Goal: Information Seeking & Learning: Learn about a topic

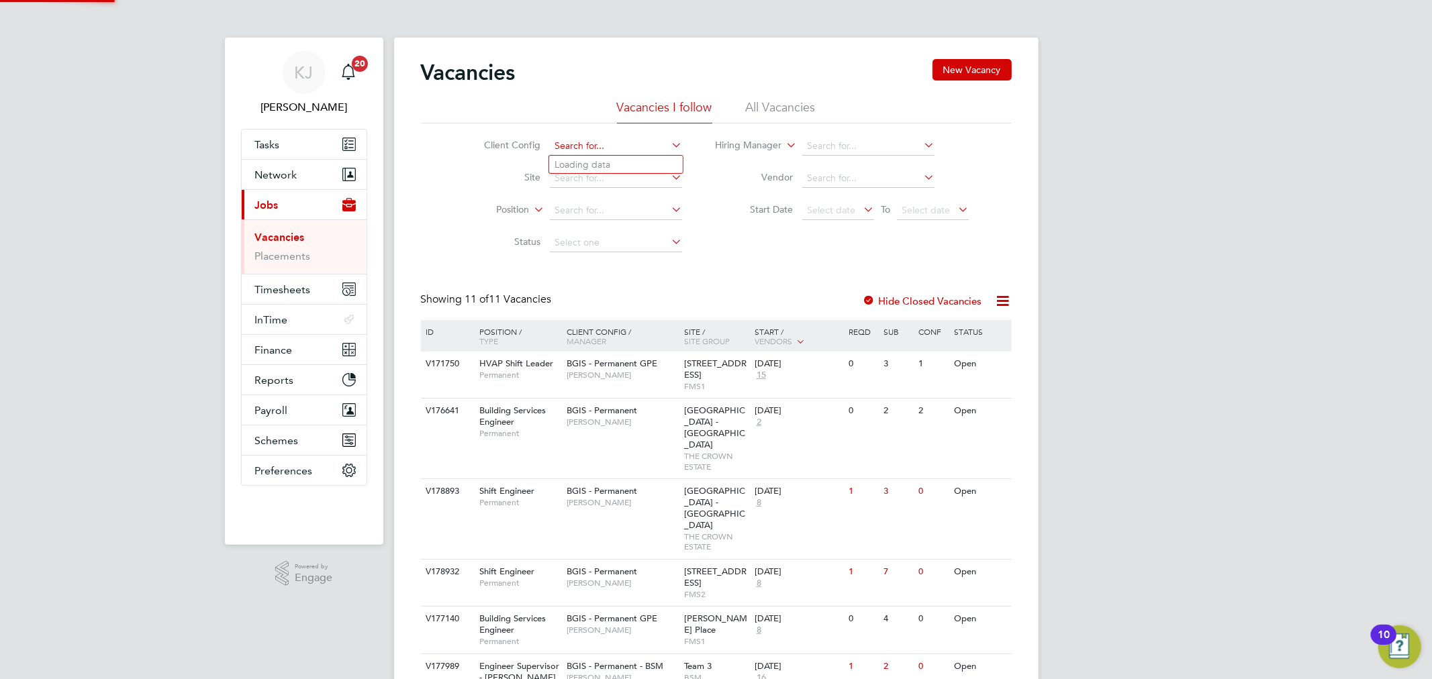
click at [626, 152] on input at bounding box center [616, 146] width 132 height 19
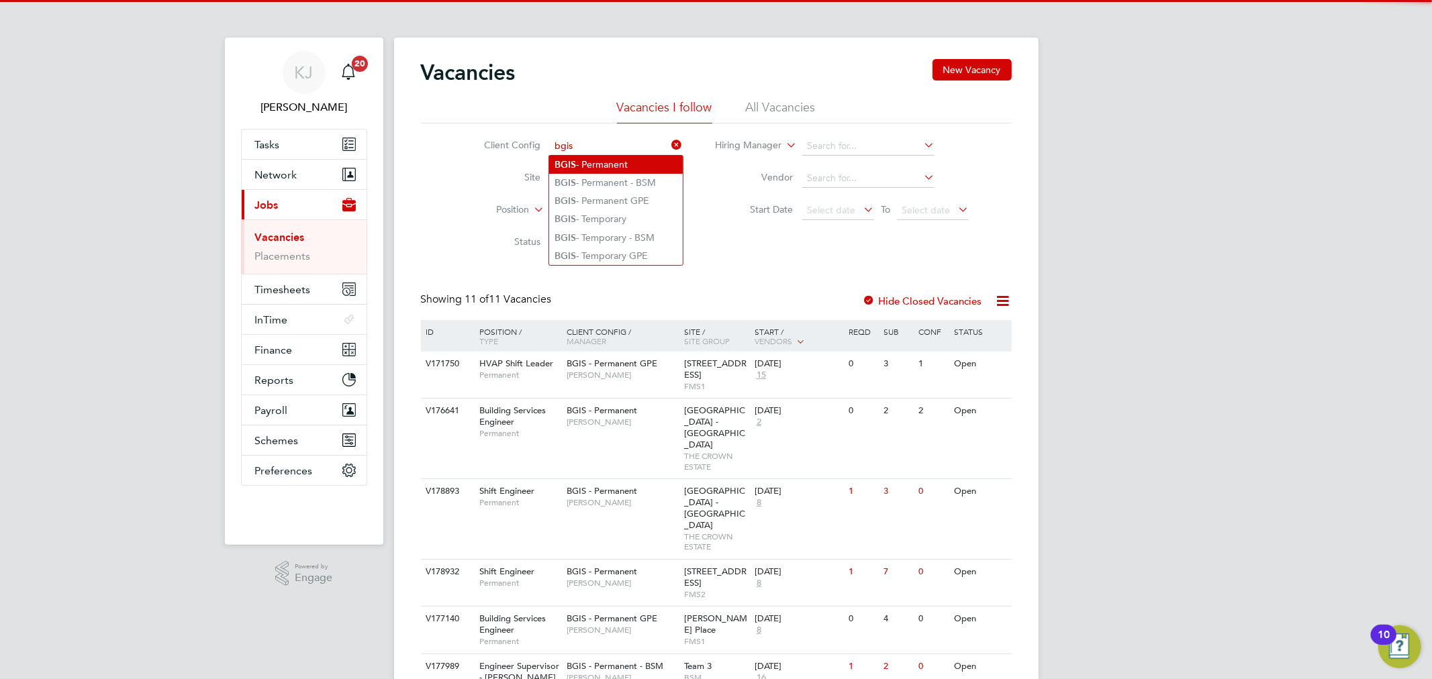
click at [634, 162] on li "BGIS - Permanent" at bounding box center [616, 165] width 134 height 18
type input "BGIS - Permanent"
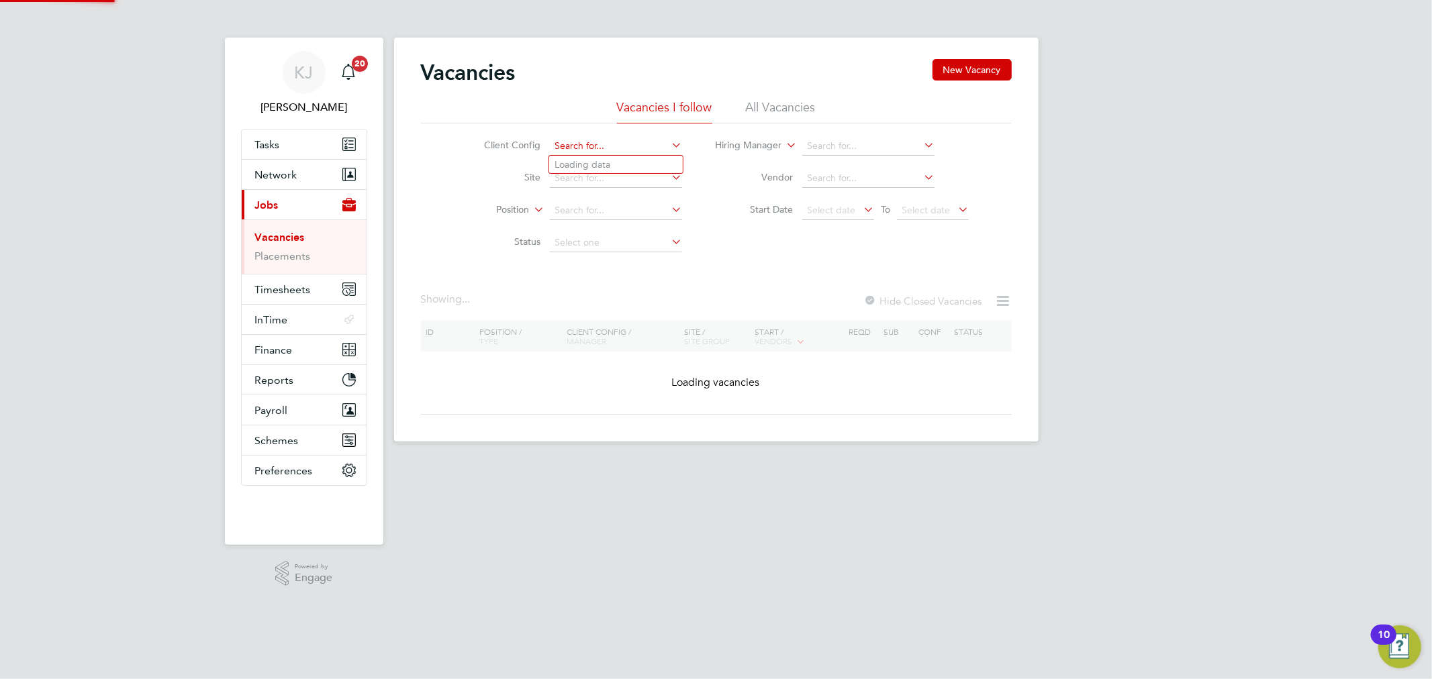
click at [650, 146] on input at bounding box center [616, 146] width 132 height 19
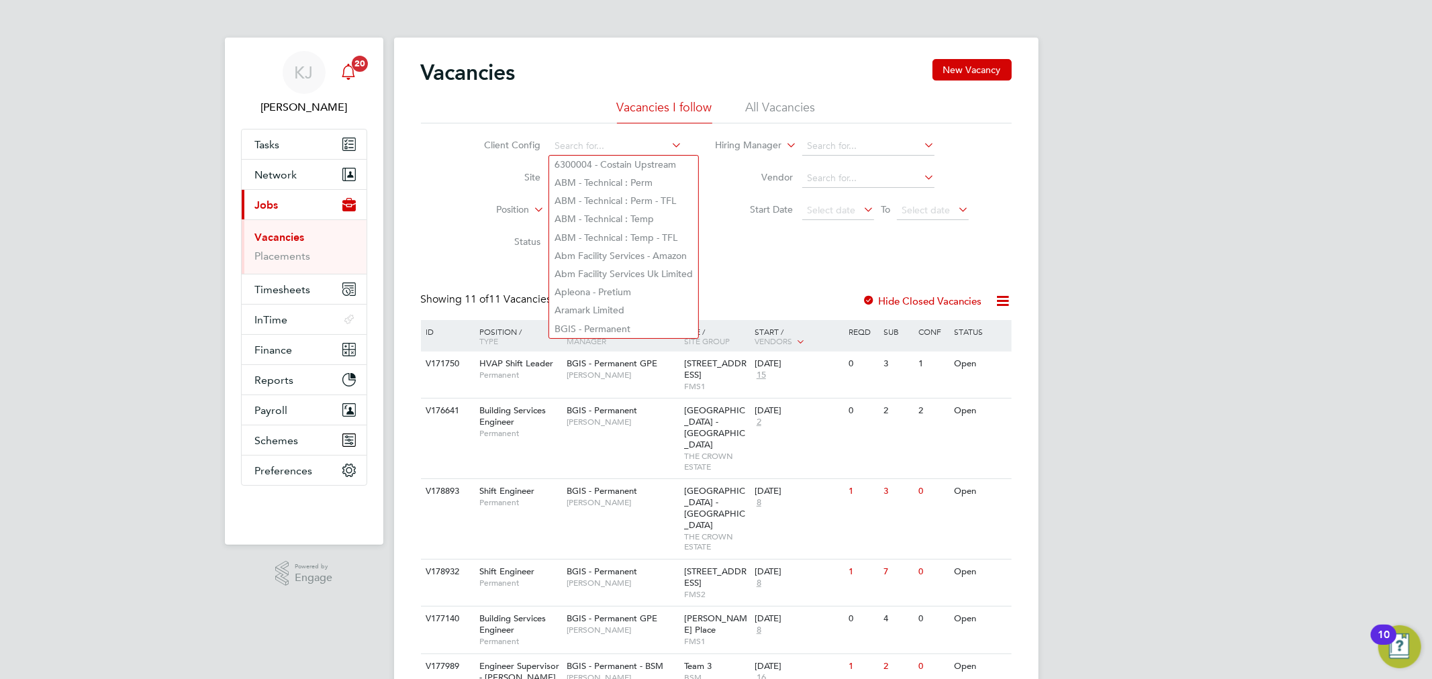
click at [354, 62] on span "20" at bounding box center [360, 64] width 16 height 16
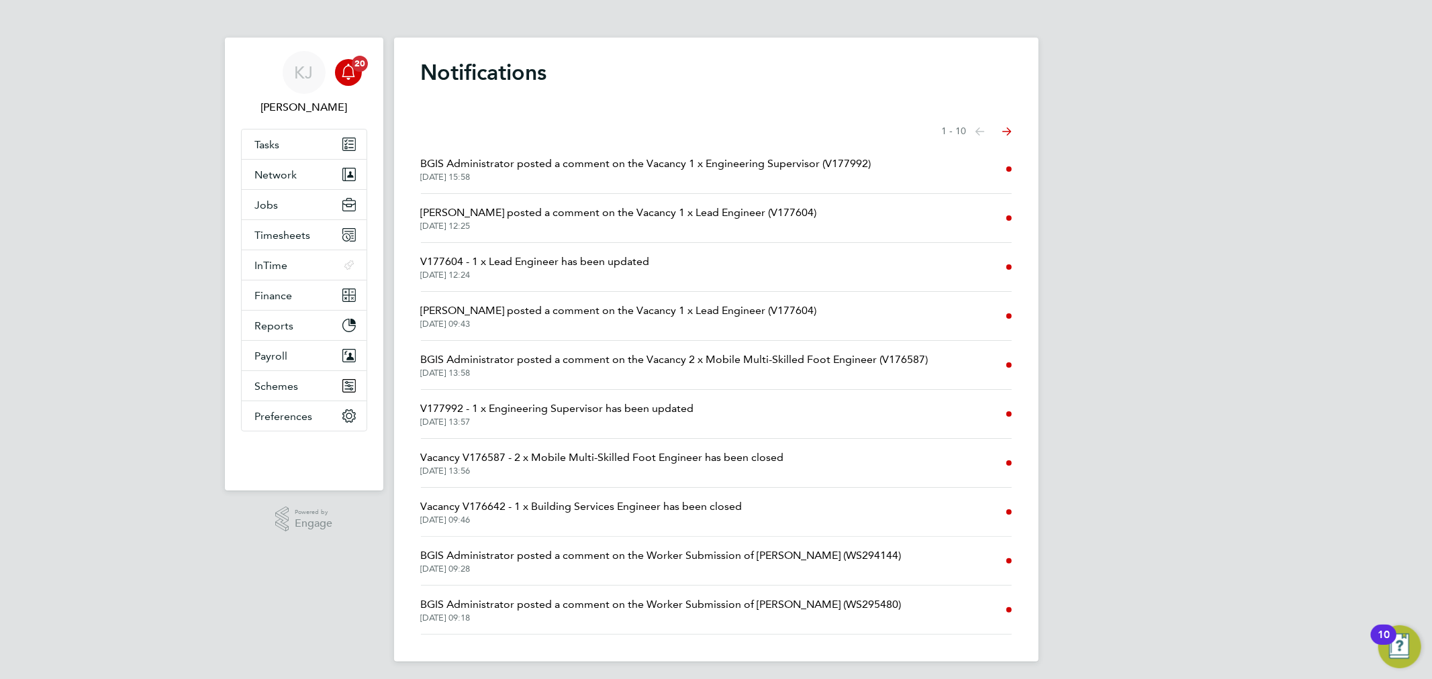
click at [781, 162] on span "BGIS Administrator posted a comment on the Vacancy 1 x Engineering Supervisor (…" at bounding box center [646, 164] width 450 height 16
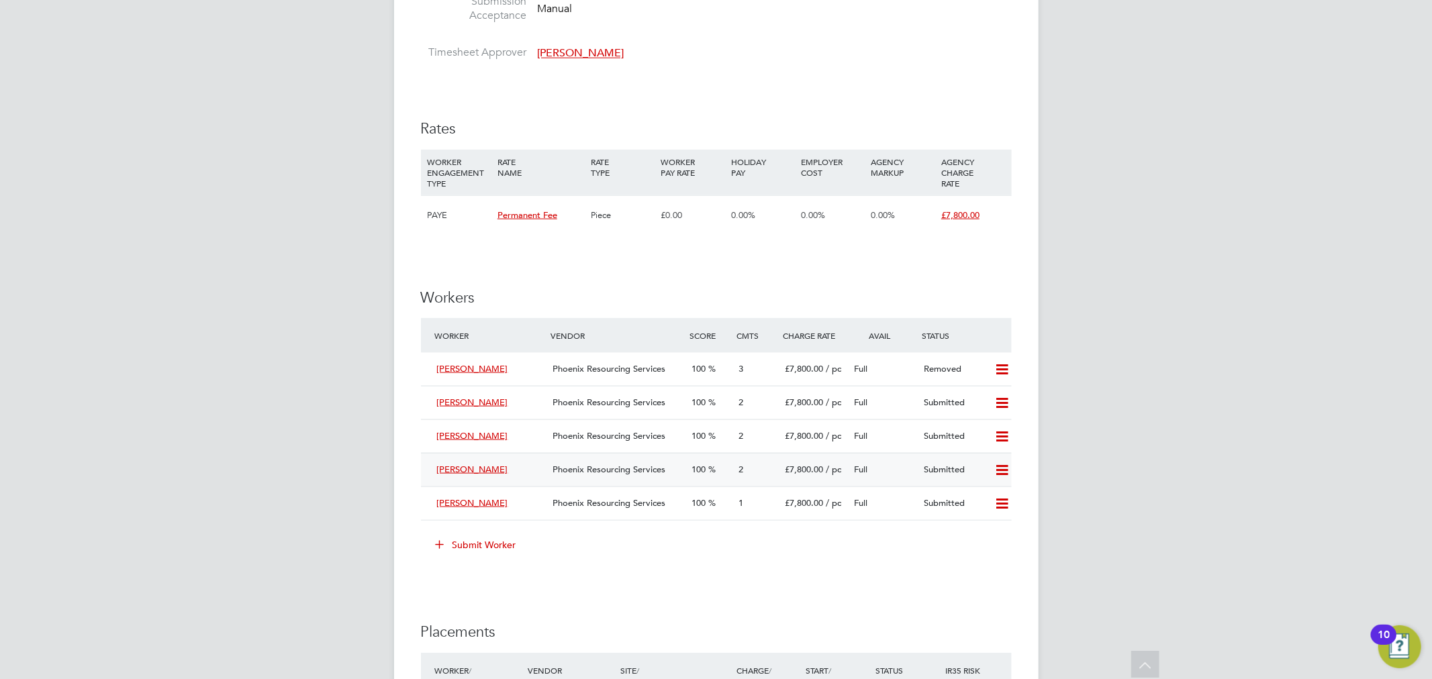
click at [801, 471] on span "£7,800.00" at bounding box center [804, 469] width 38 height 11
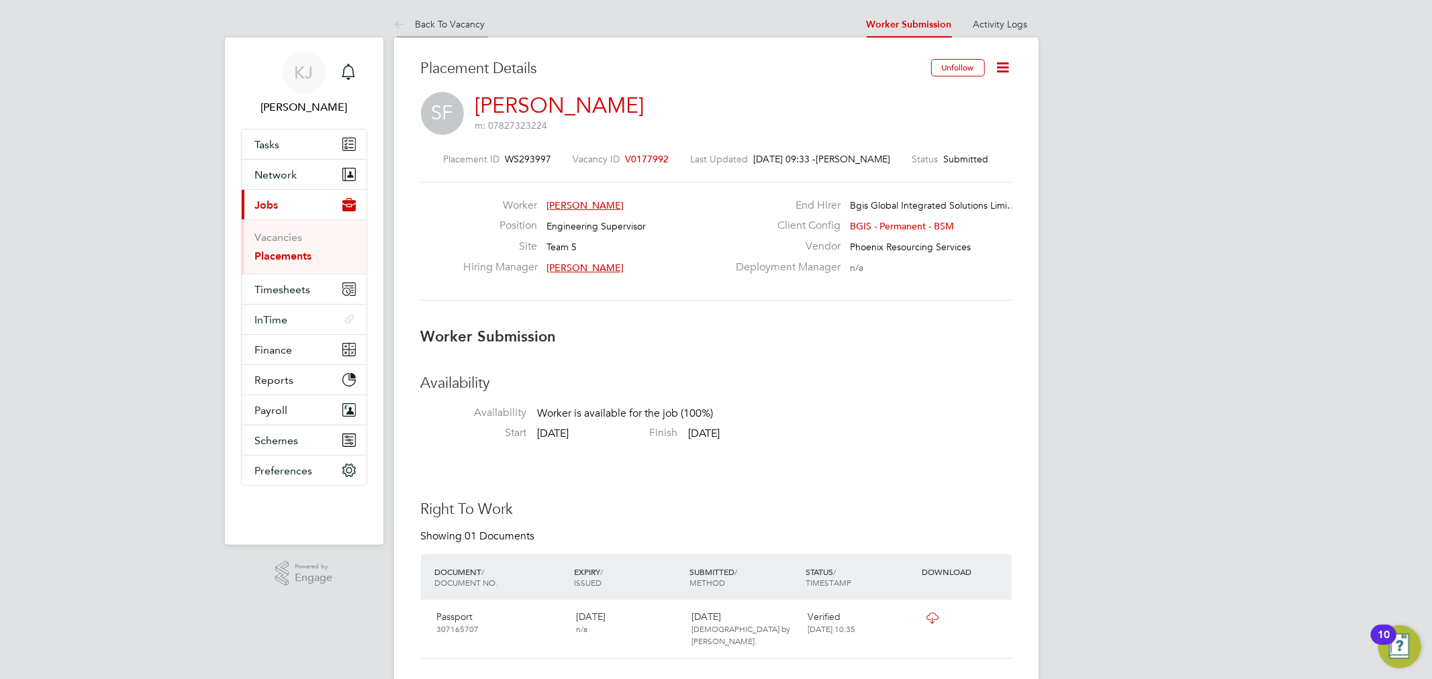
click at [398, 17] on icon at bounding box center [402, 25] width 17 height 17
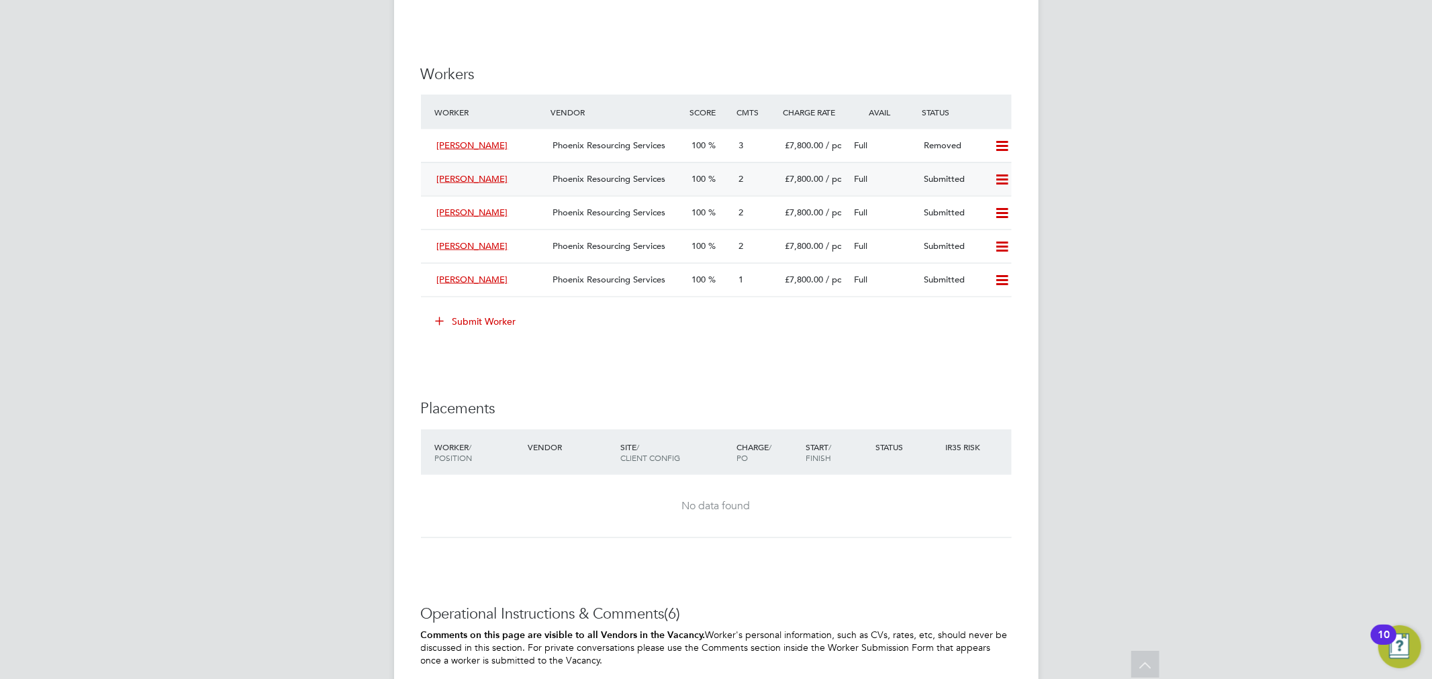
click at [466, 180] on span "[PERSON_NAME]" at bounding box center [472, 178] width 71 height 11
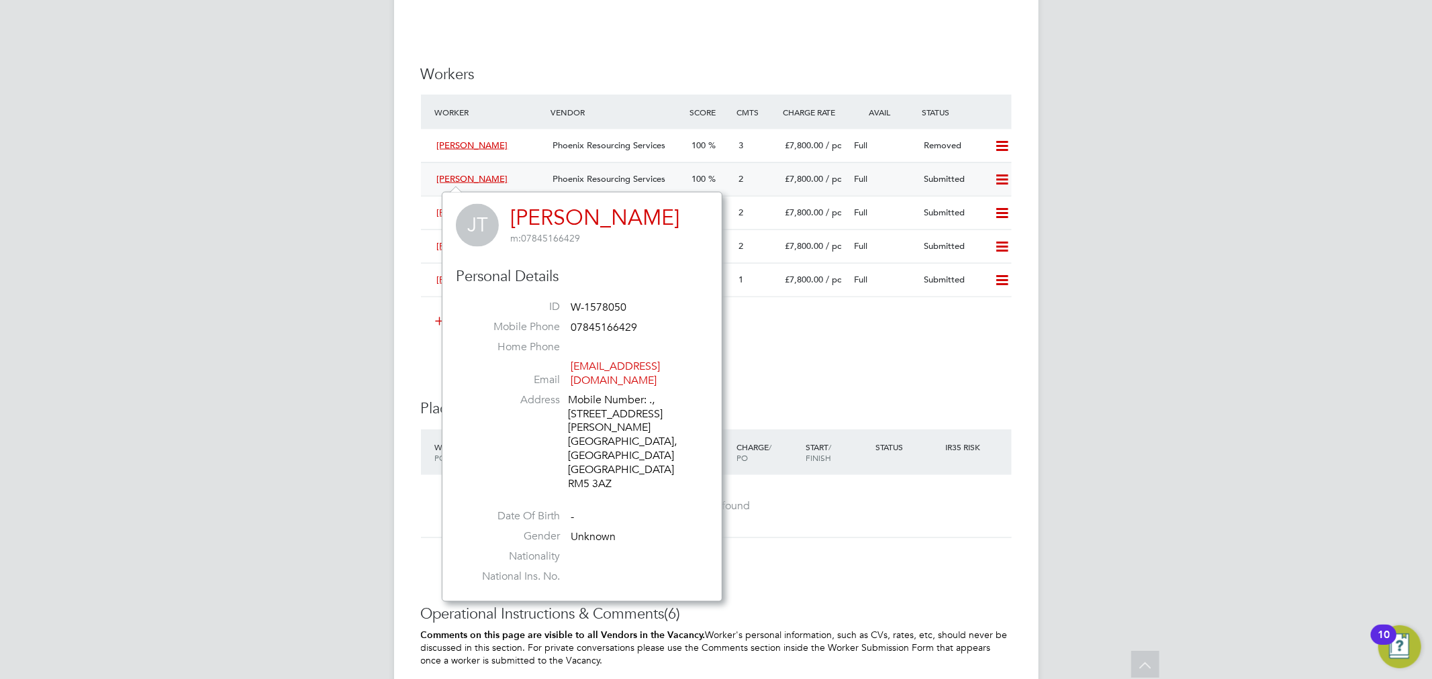
click at [450, 178] on span "[PERSON_NAME]" at bounding box center [472, 178] width 71 height 11
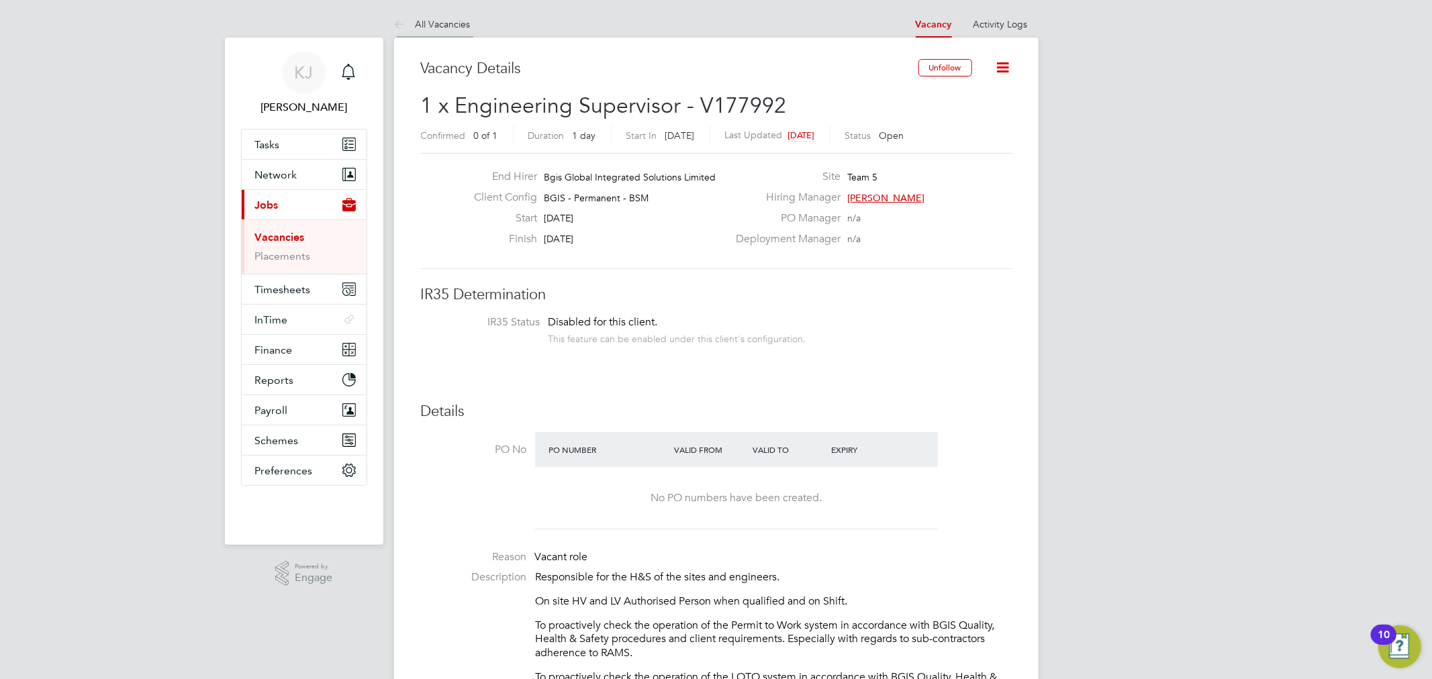
click at [451, 27] on link "All Vacancies" at bounding box center [432, 24] width 77 height 12
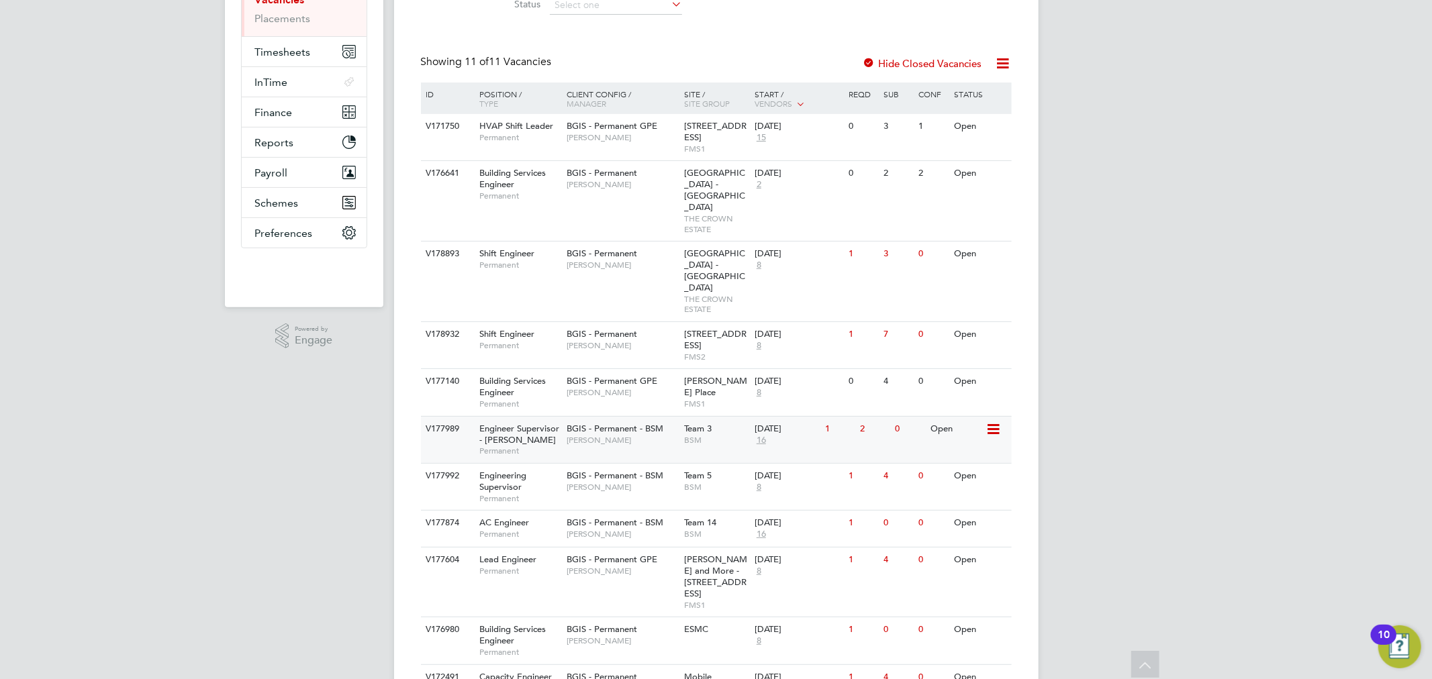
scroll to position [252, 0]
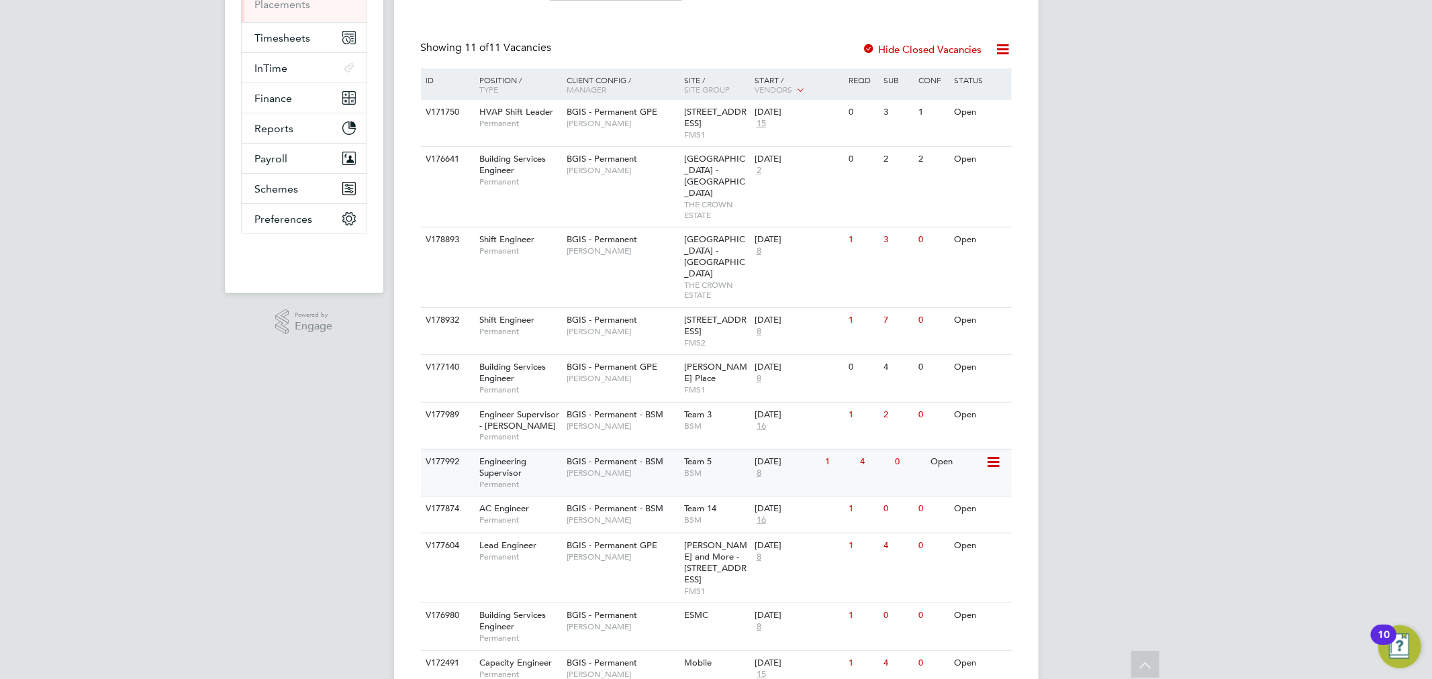
click at [618, 449] on div "V177992 Engineering Supervisor Permanent BGIS - Permanent - BSM Lewis Cannon Te…" at bounding box center [716, 472] width 591 height 47
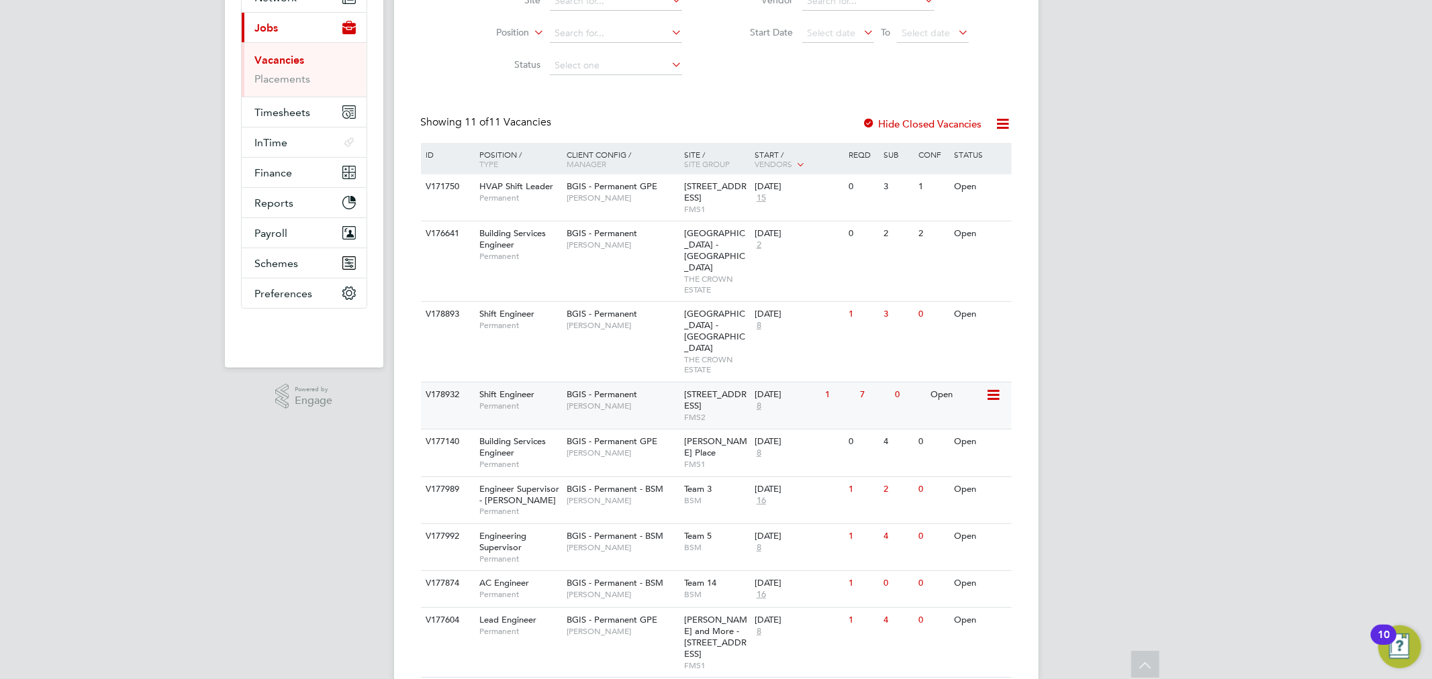
click at [560, 383] on div "Shift Engineer Permanent" at bounding box center [516, 400] width 94 height 35
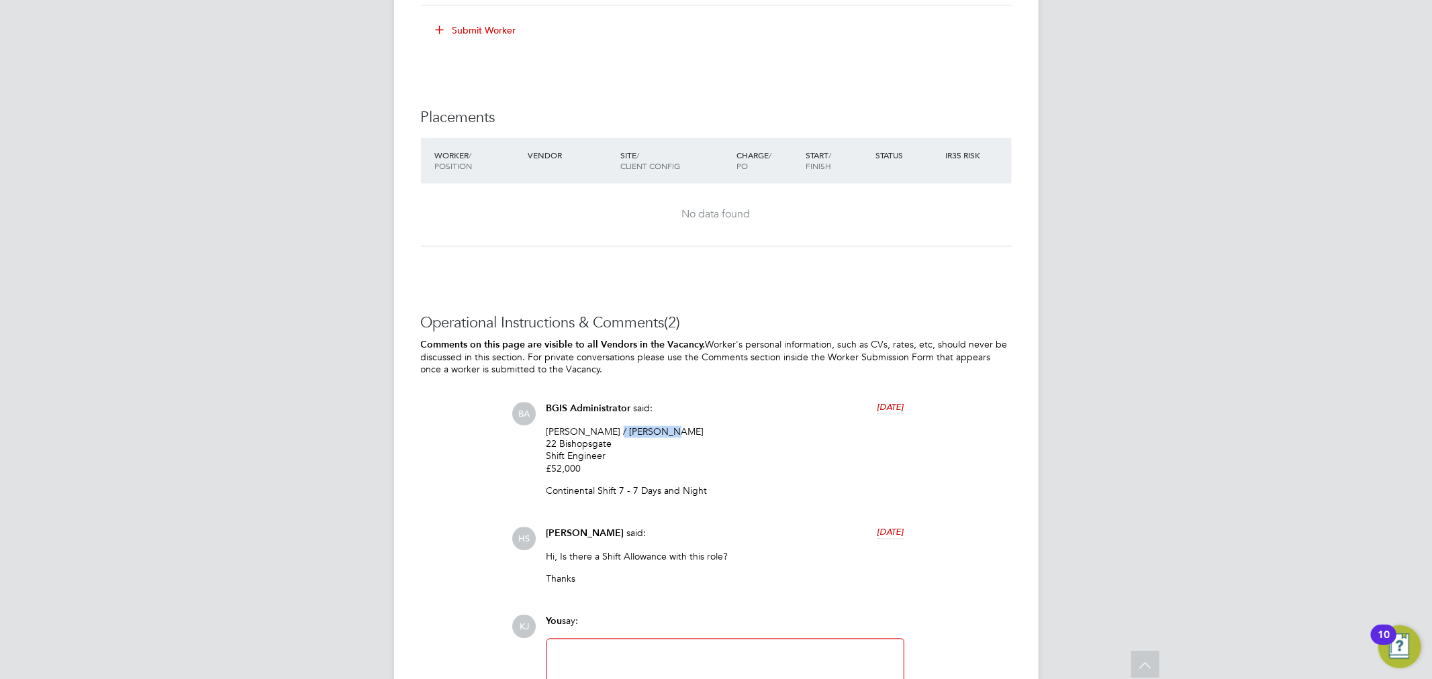
drag, startPoint x: 654, startPoint y: 430, endPoint x: 605, endPoint y: 434, distance: 49.2
click at [605, 434] on p "Paul Wilson / Karl Doorne 22 Bishopsgate Shift Engineer £52,000" at bounding box center [725, 450] width 358 height 49
copy p "Karl Doorne"
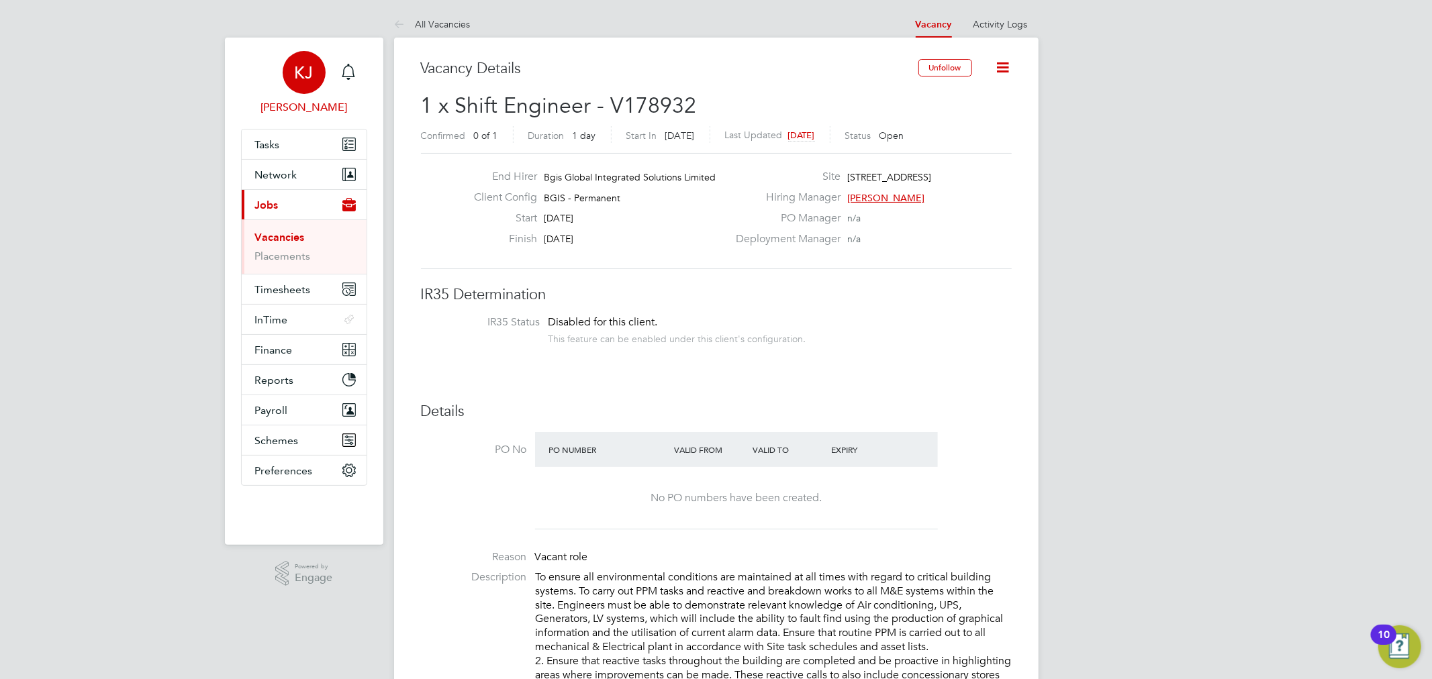
click at [366, 68] on link "KJ Kyle Johnson" at bounding box center [304, 83] width 126 height 64
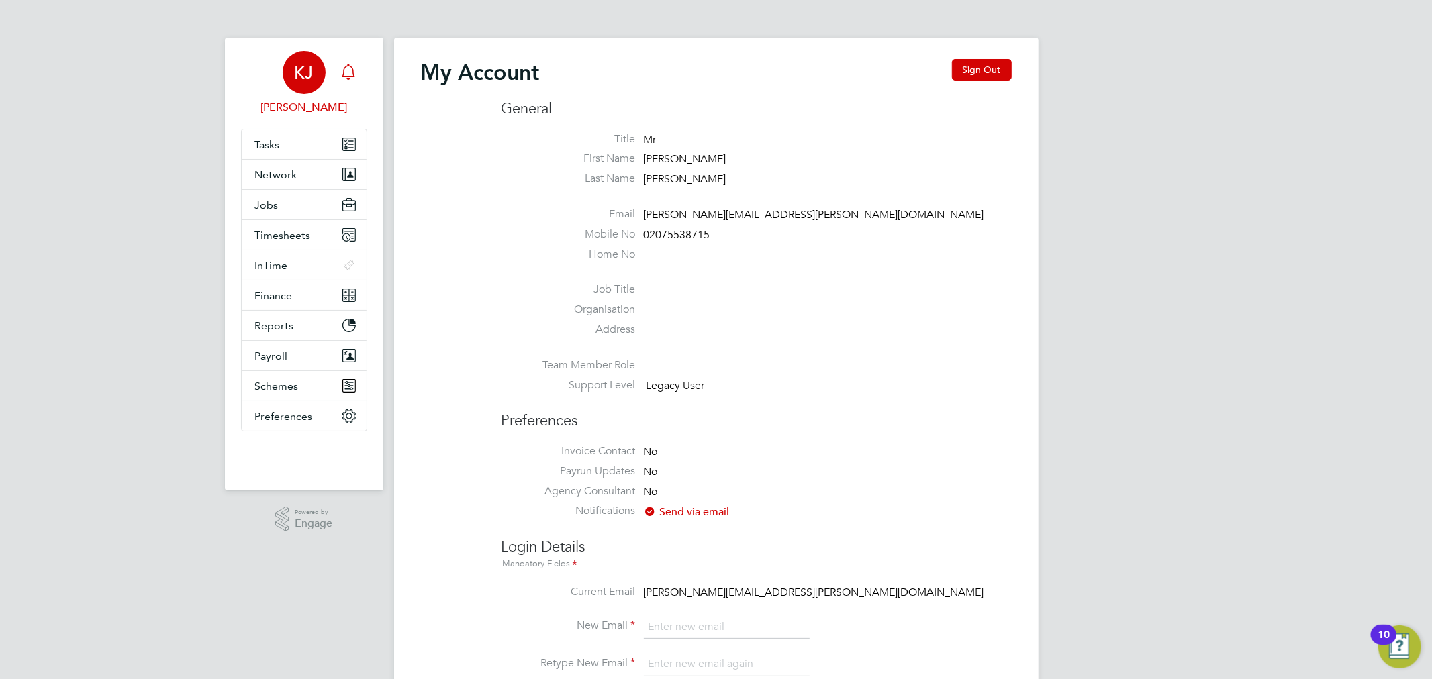
click at [340, 68] on icon "Main navigation" at bounding box center [348, 72] width 16 height 16
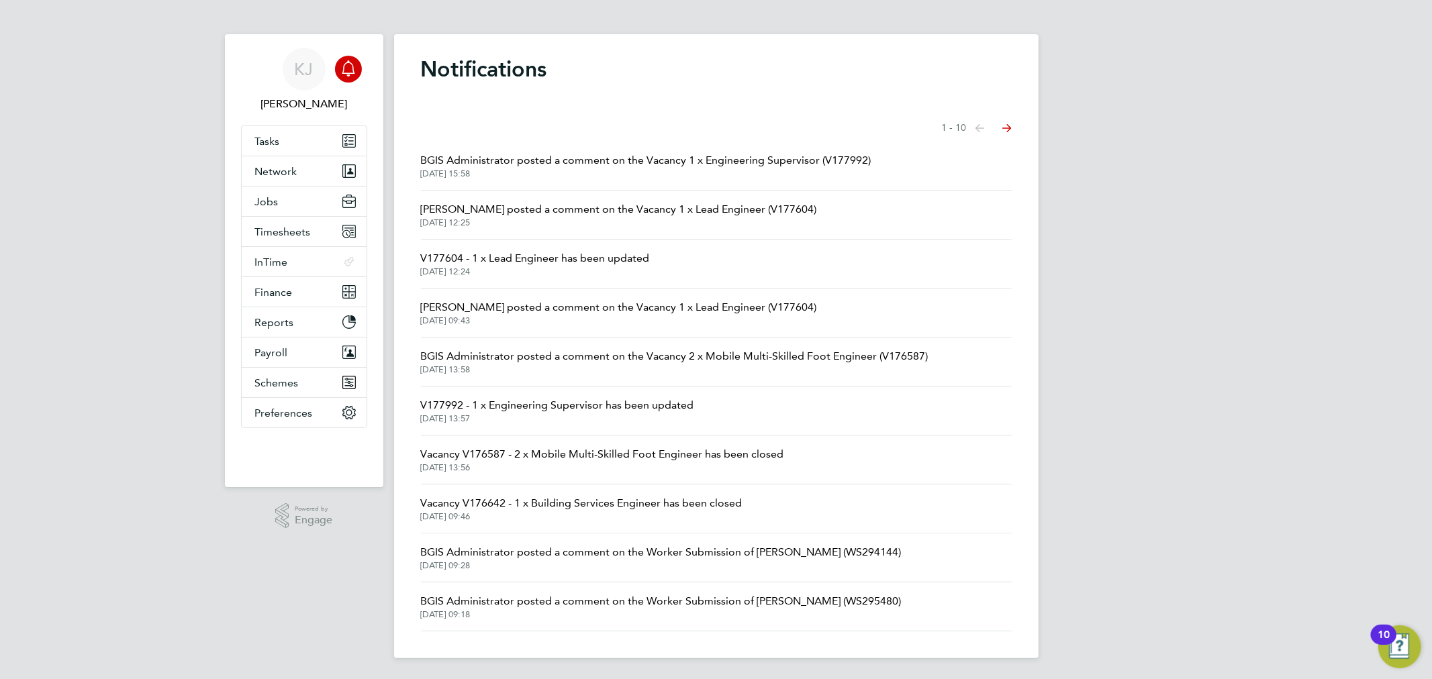
scroll to position [4, 0]
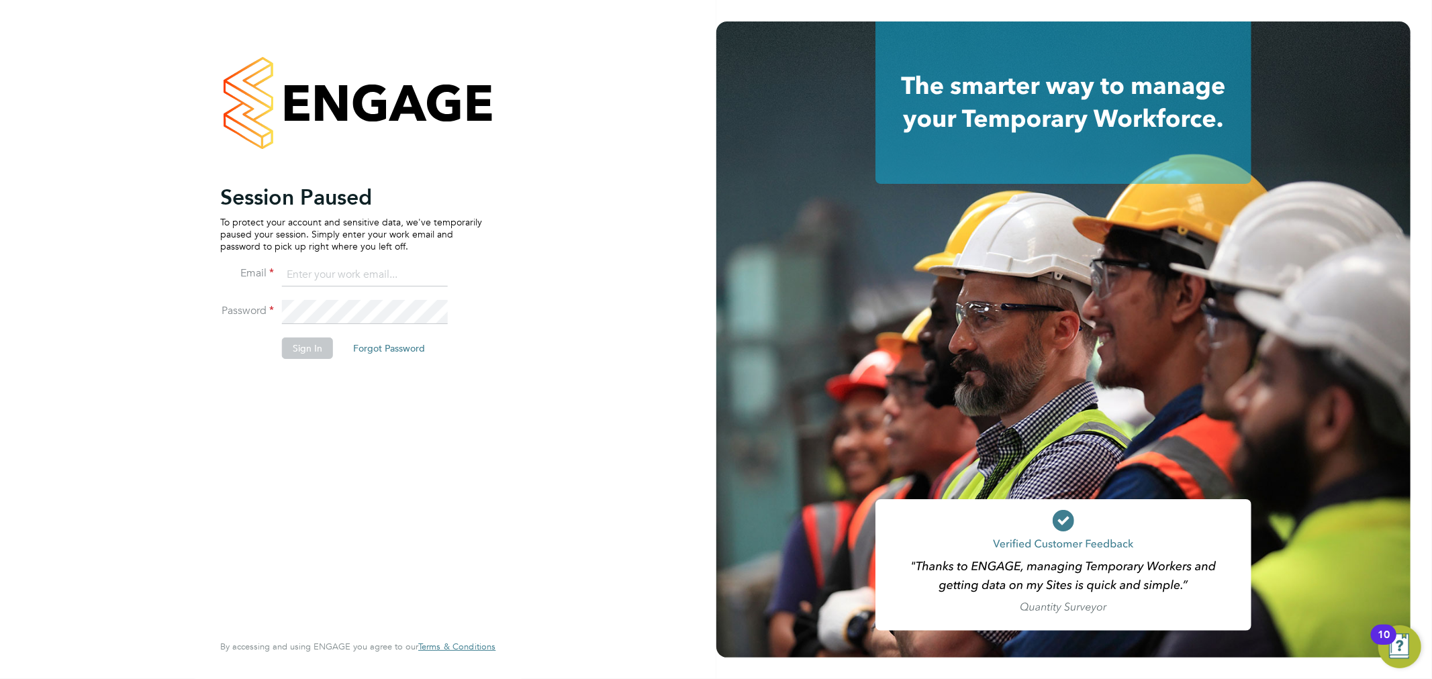
click at [371, 252] on ng-template "Session Paused To protect your account and sensitive data, we've temporarily pa…" at bounding box center [351, 278] width 262 height 189
